Goal: Task Accomplishment & Management: Use online tool/utility

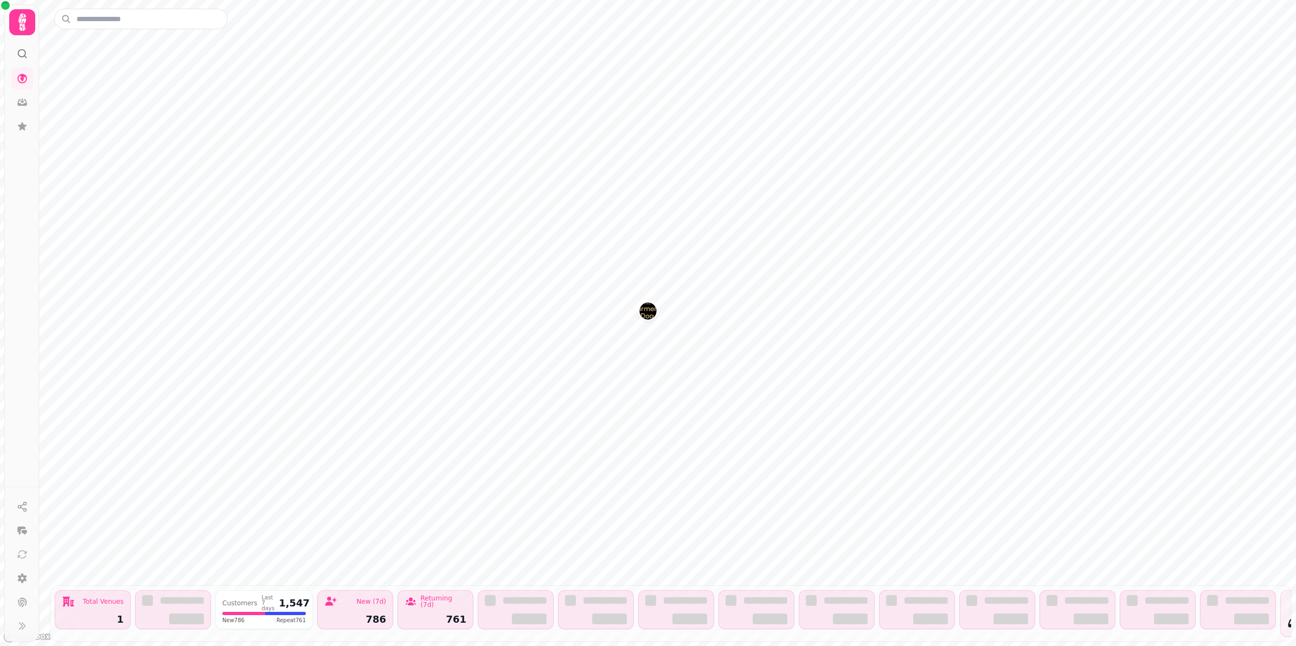
click at [651, 316] on img "The Farmers Dog" at bounding box center [647, 311] width 17 height 17
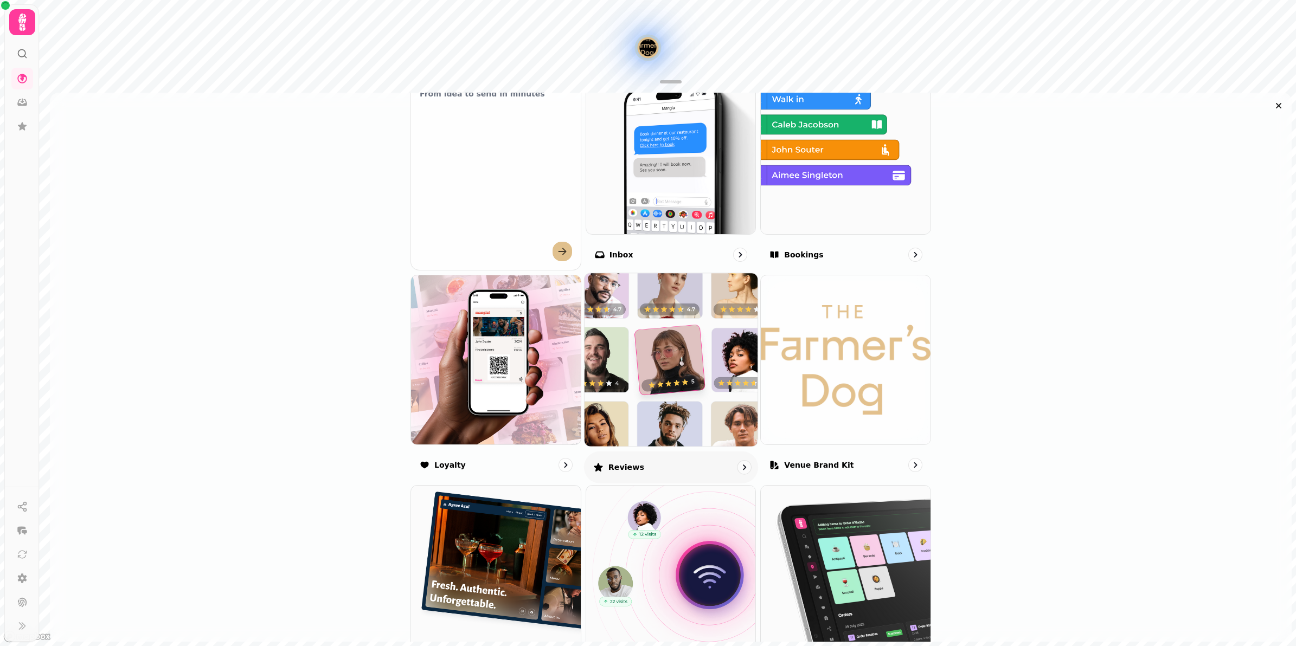
scroll to position [445, 0]
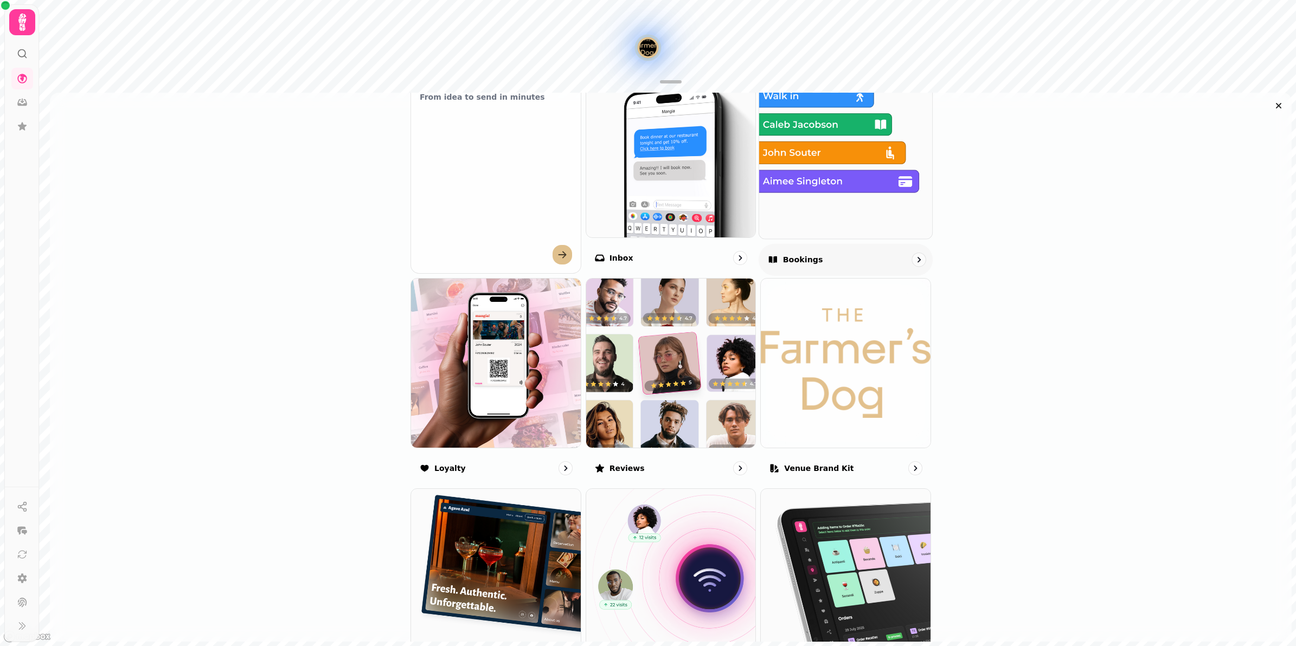
click at [776, 193] on img at bounding box center [846, 152] width 190 height 190
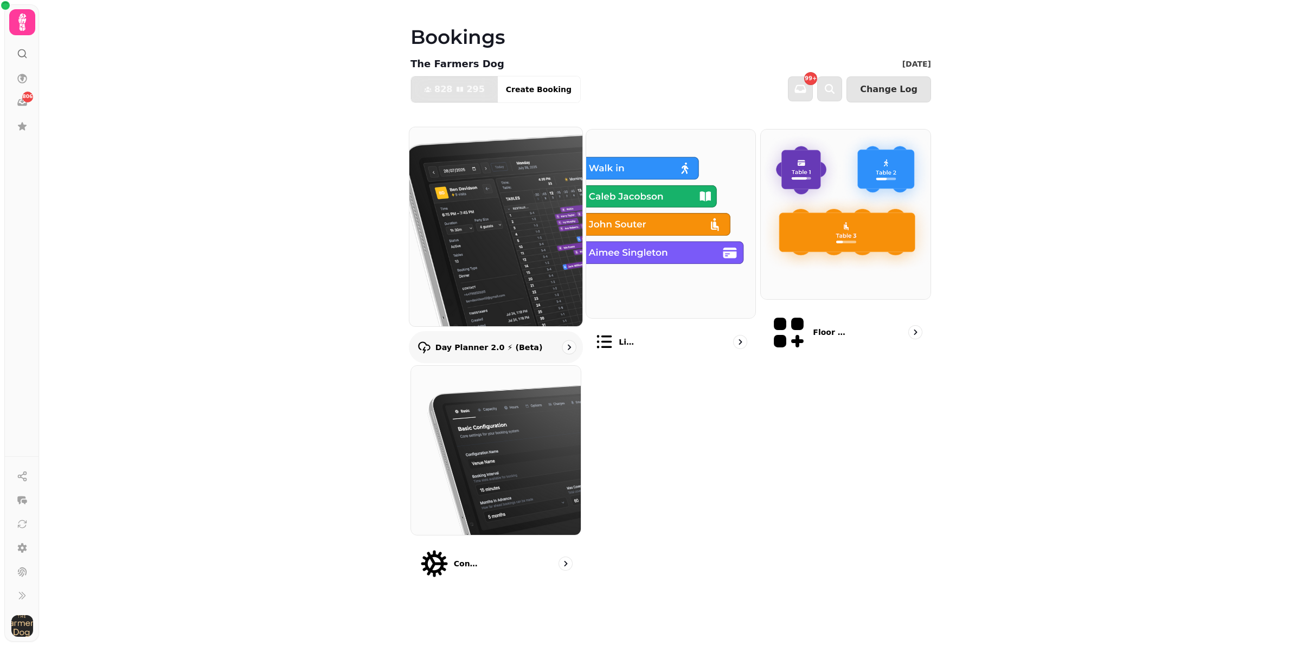
click at [431, 231] on img at bounding box center [496, 226] width 190 height 219
